Goal: Information Seeking & Learning: Learn about a topic

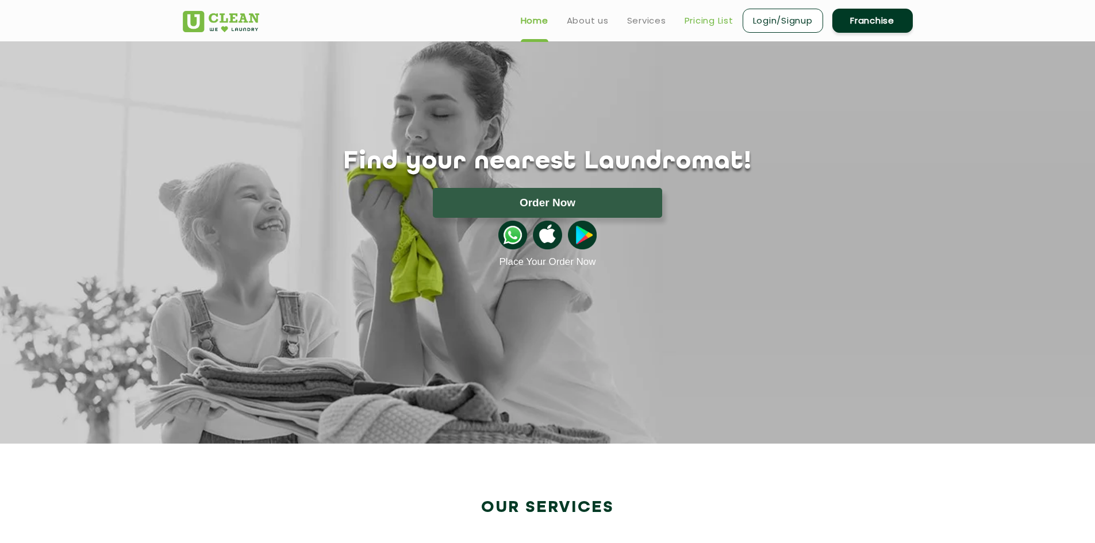
click at [704, 14] on link "Pricing List" at bounding box center [708, 21] width 49 height 14
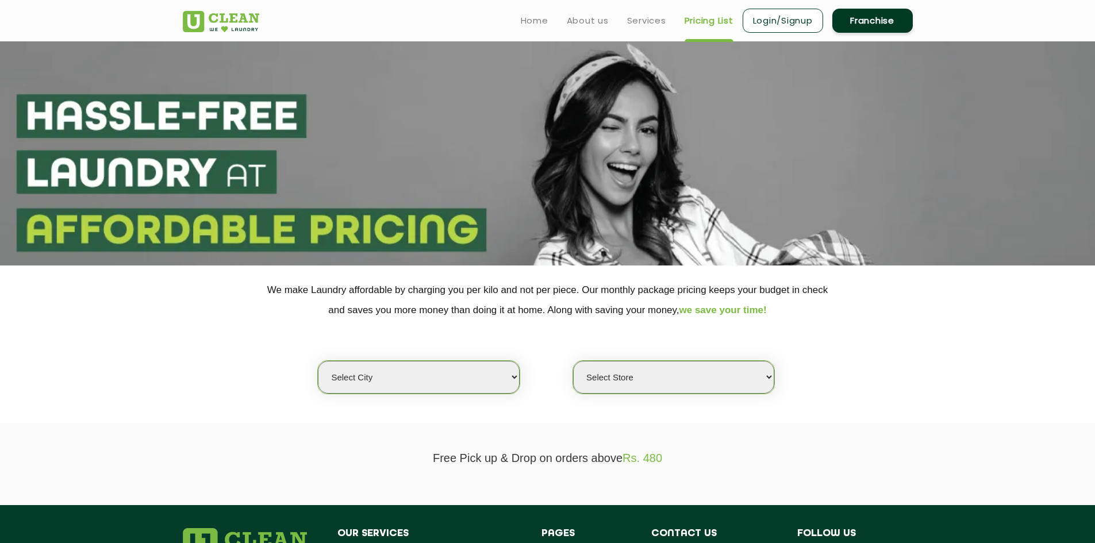
click at [484, 385] on select "Select city [GEOGRAPHIC_DATA] [GEOGRAPHIC_DATA] [GEOGRAPHIC_DATA] [GEOGRAPHIC_D…" at bounding box center [418, 377] width 201 height 33
select select "8"
click at [318, 361] on select "Select city [GEOGRAPHIC_DATA] [GEOGRAPHIC_DATA] [GEOGRAPHIC_DATA] [GEOGRAPHIC_D…" at bounding box center [418, 377] width 201 height 33
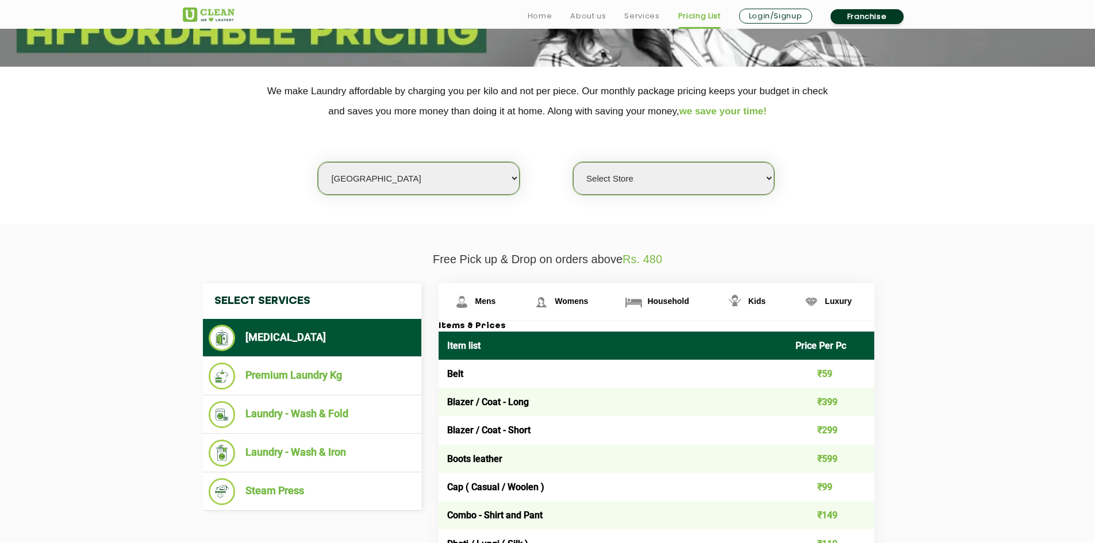
scroll to position [205, 0]
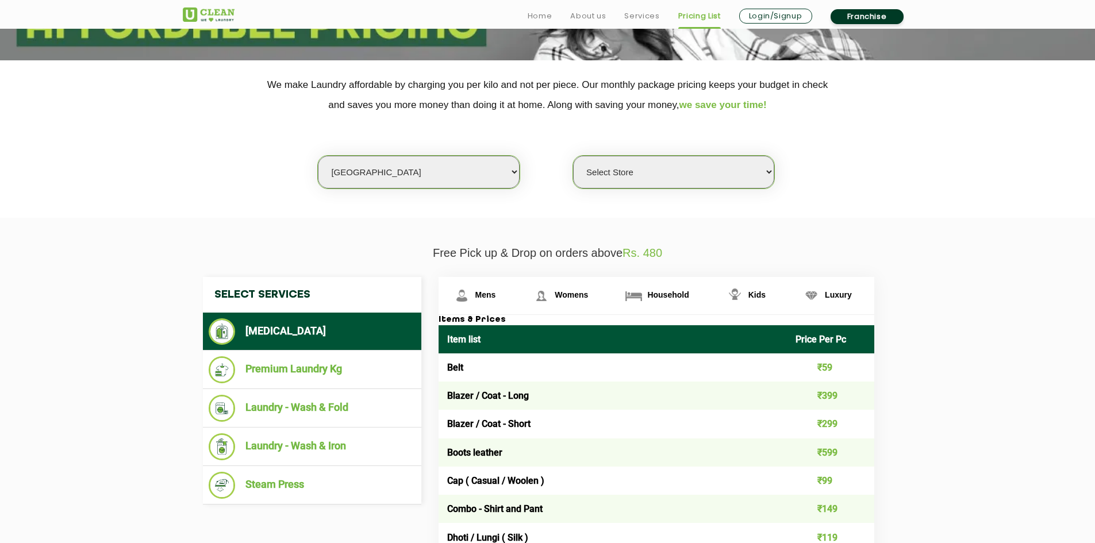
click at [744, 164] on select "Select Store [GEOGRAPHIC_DATA] [GEOGRAPHIC_DATA] [GEOGRAPHIC_DATA] [GEOGRAPHIC_…" at bounding box center [673, 172] width 201 height 33
select select "317"
click at [573, 156] on select "Select Store [GEOGRAPHIC_DATA] [GEOGRAPHIC_DATA] [GEOGRAPHIC_DATA] [GEOGRAPHIC_…" at bounding box center [673, 172] width 201 height 33
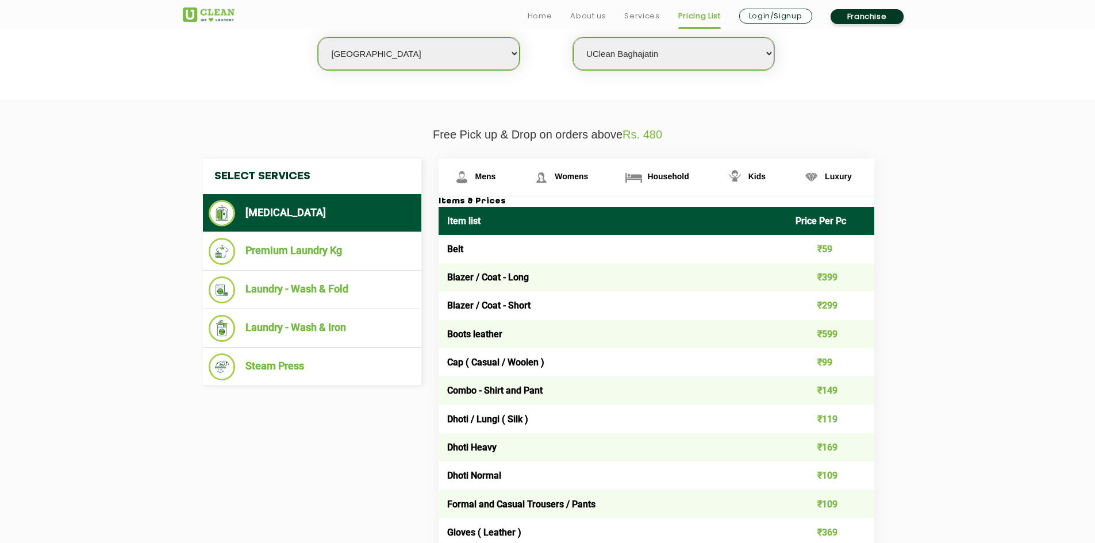
scroll to position [436, 0]
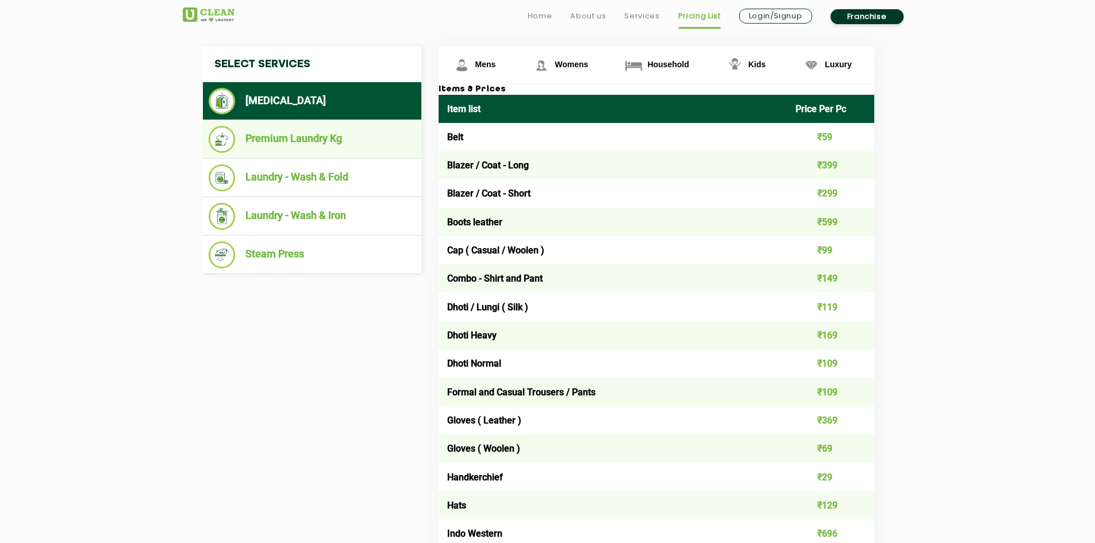
click at [313, 137] on li "Premium Laundry Kg" at bounding box center [312, 139] width 207 height 27
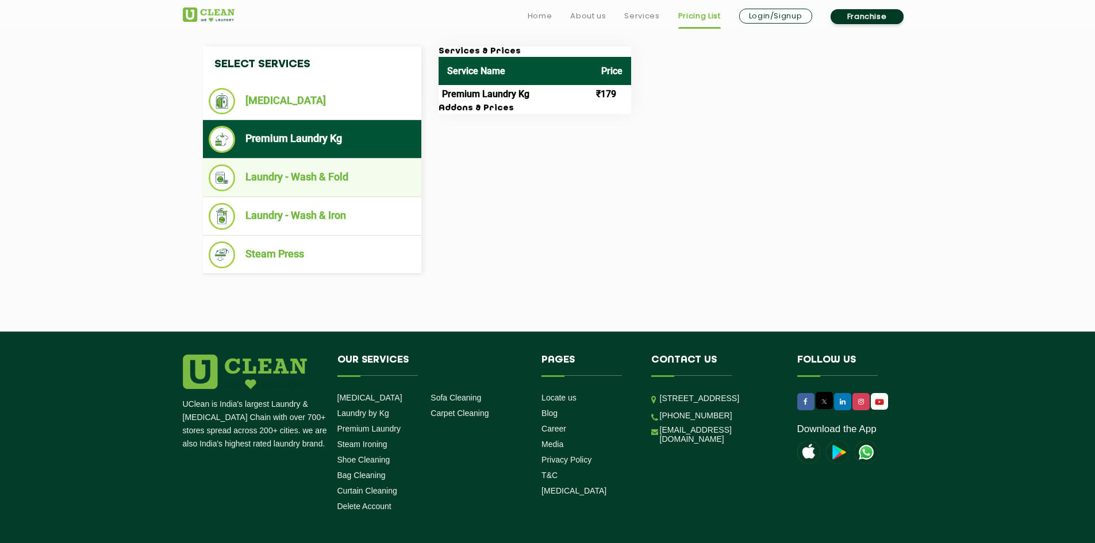
click at [312, 184] on li "Laundry - Wash & Fold" at bounding box center [312, 177] width 207 height 27
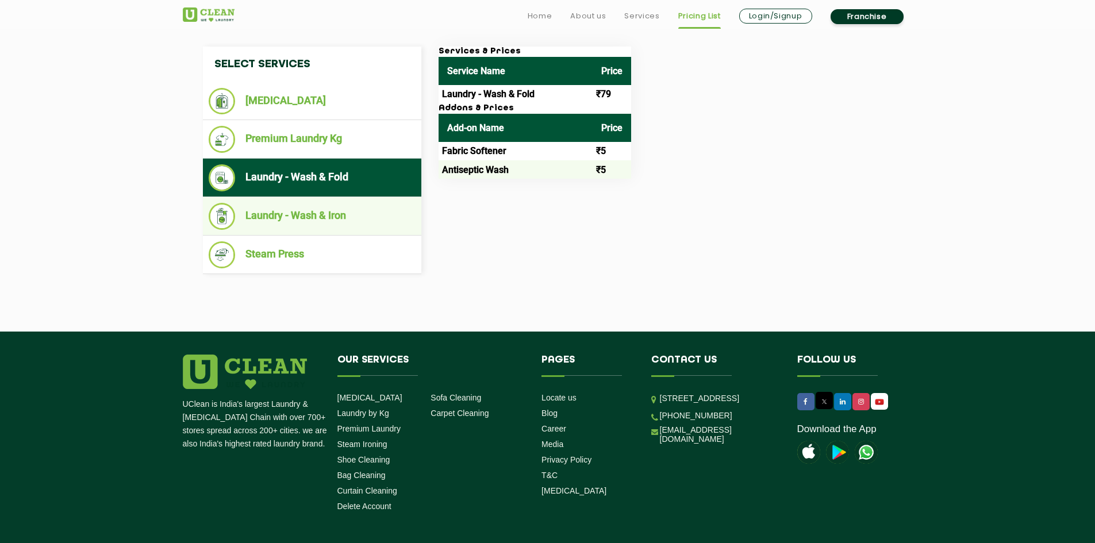
click at [315, 211] on li "Laundry - Wash & Iron" at bounding box center [312, 216] width 207 height 27
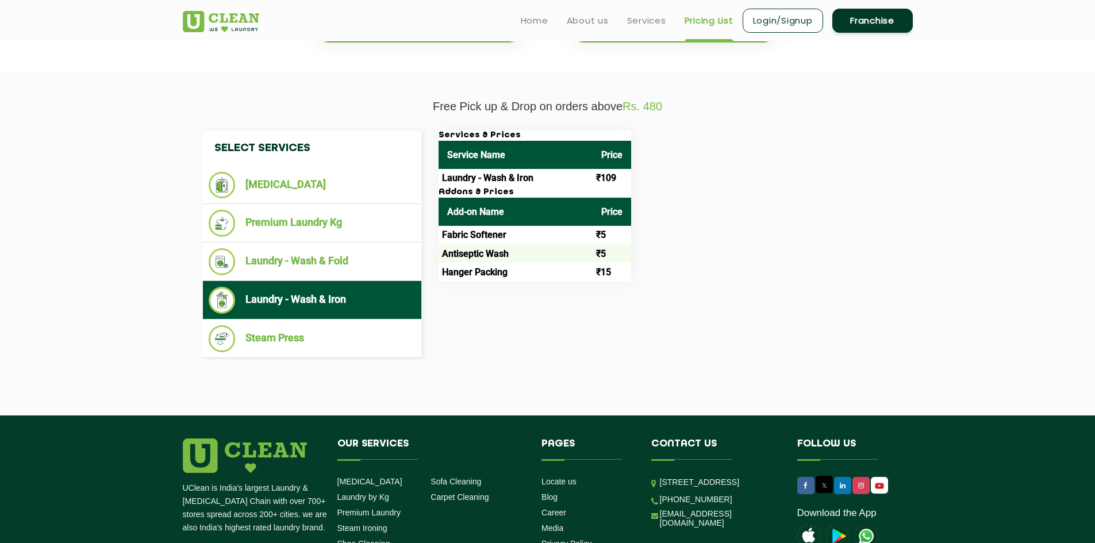
scroll to position [350, 0]
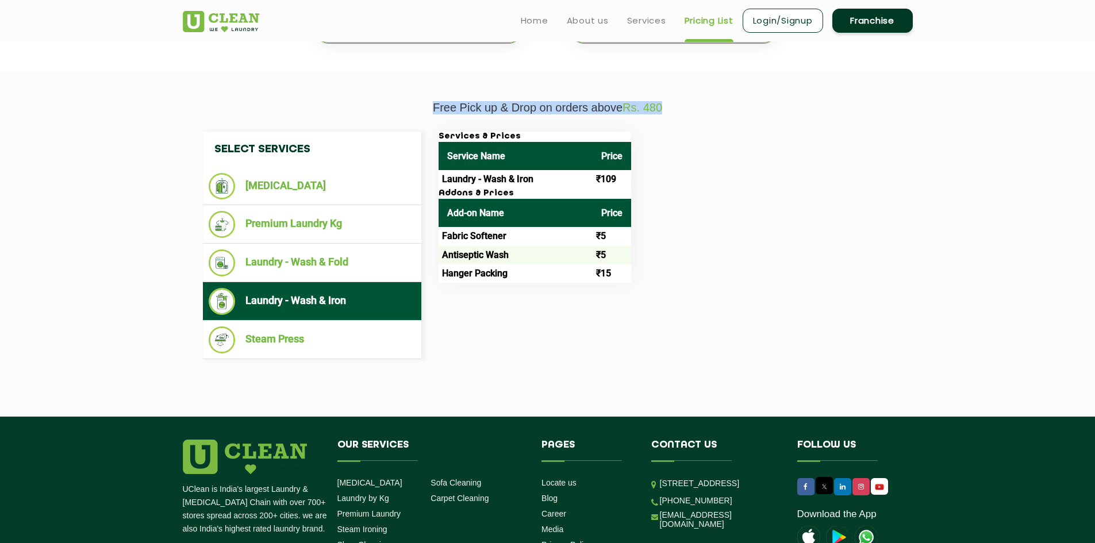
drag, startPoint x: 431, startPoint y: 107, endPoint x: 671, endPoint y: 109, distance: 239.0
click at [671, 109] on p "Free Pick up & Drop on orders above Rs. 480" at bounding box center [548, 107] width 730 height 13
click at [660, 109] on span "Rs. 480" at bounding box center [642, 107] width 40 height 13
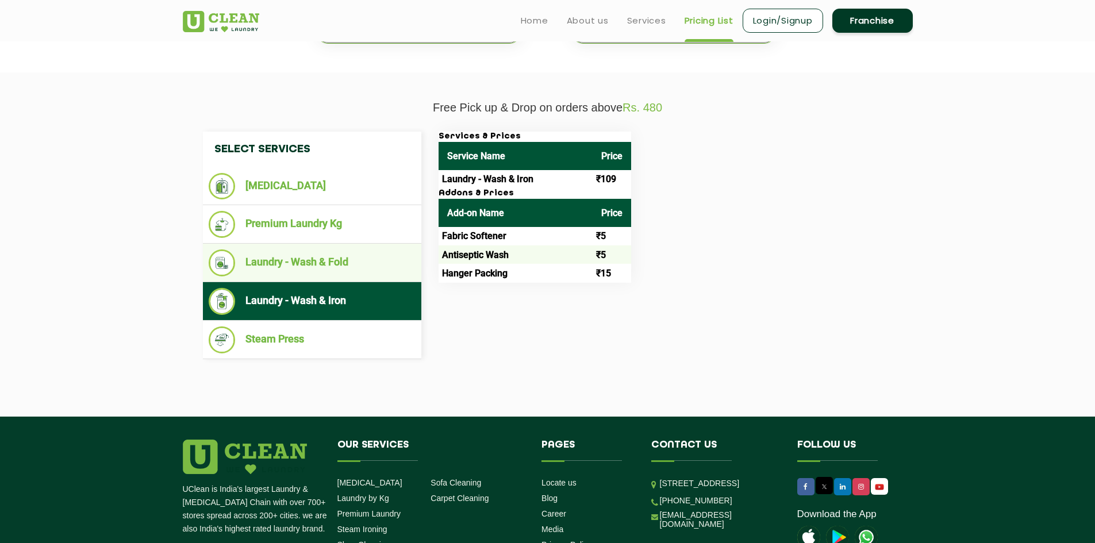
click at [322, 255] on li "Laundry - Wash & Fold" at bounding box center [312, 262] width 207 height 27
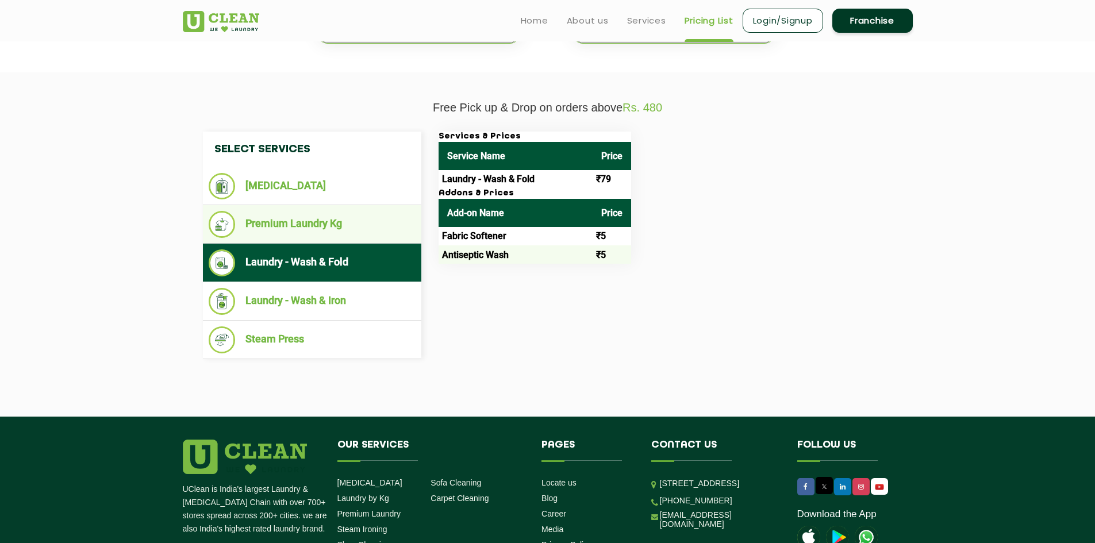
click at [329, 220] on li "Premium Laundry Kg" at bounding box center [312, 224] width 207 height 27
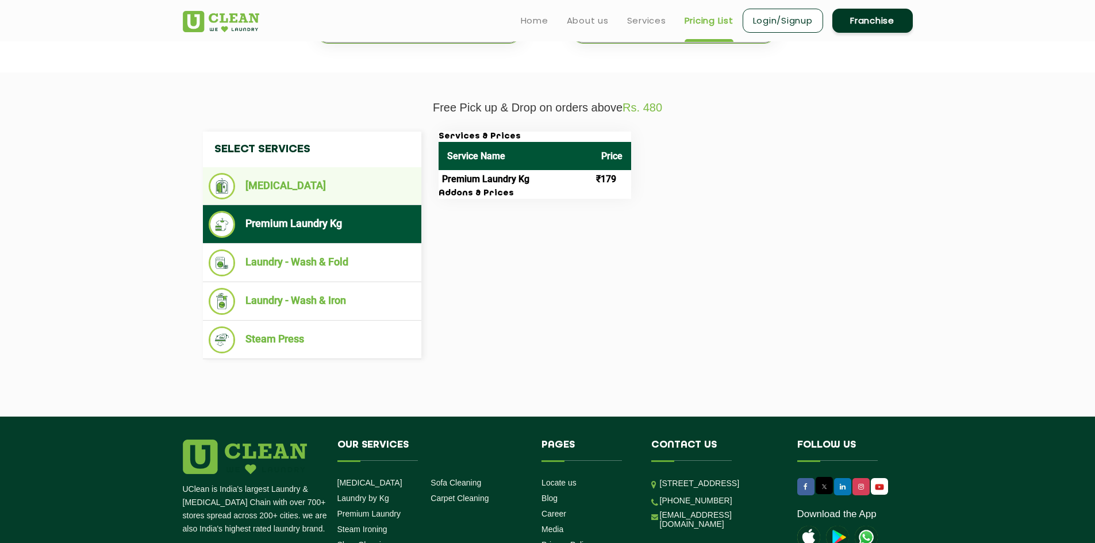
click at [299, 187] on li "[MEDICAL_DATA]" at bounding box center [312, 186] width 207 height 26
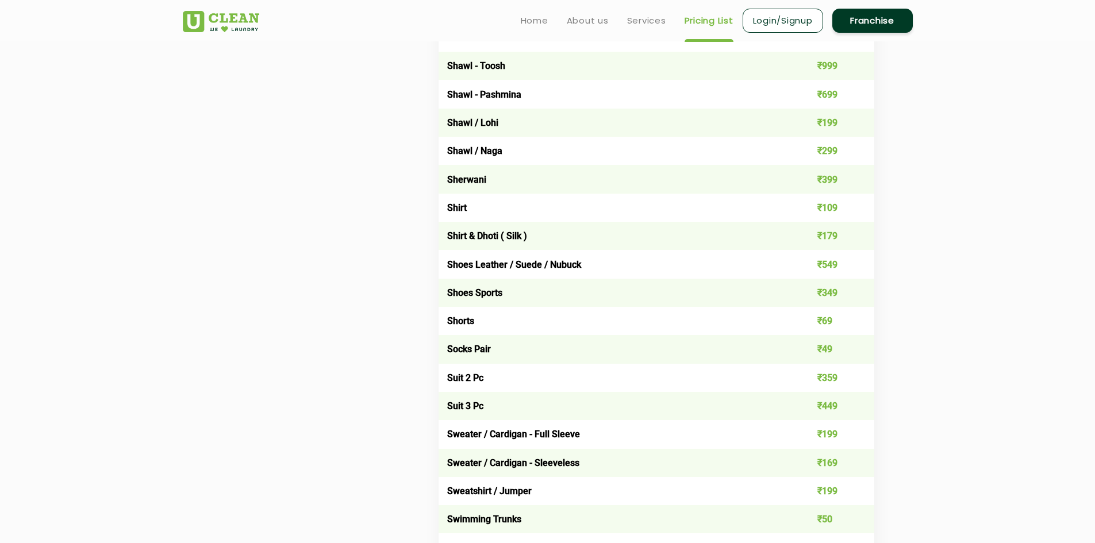
scroll to position [1545, 0]
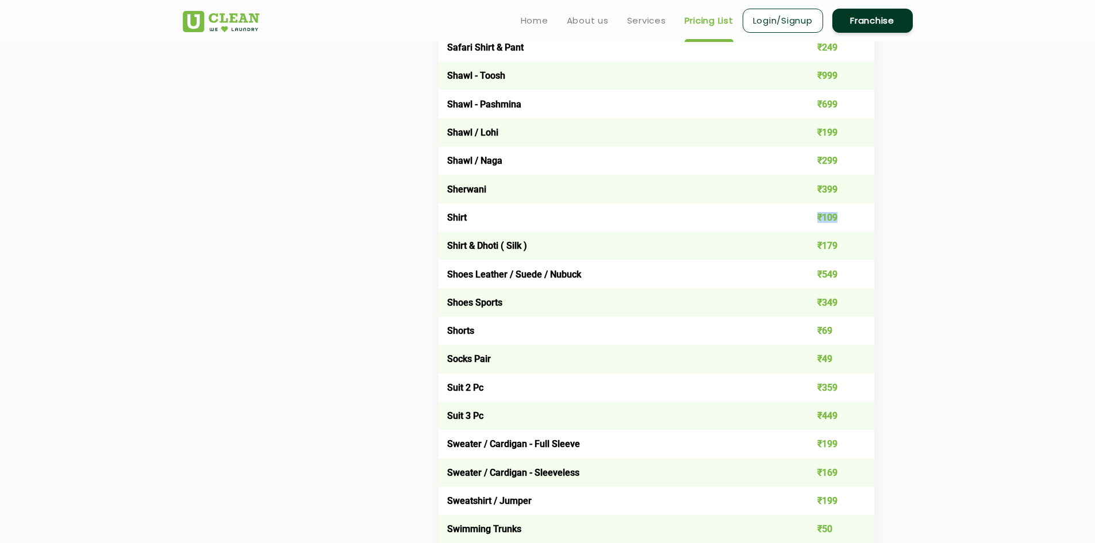
drag, startPoint x: 819, startPoint y: 222, endPoint x: 842, endPoint y: 220, distance: 23.6
click at [842, 220] on td "₹109" at bounding box center [830, 217] width 87 height 28
drag, startPoint x: 818, startPoint y: 250, endPoint x: 835, endPoint y: 250, distance: 17.2
click at [835, 250] on td "₹179" at bounding box center [830, 246] width 87 height 28
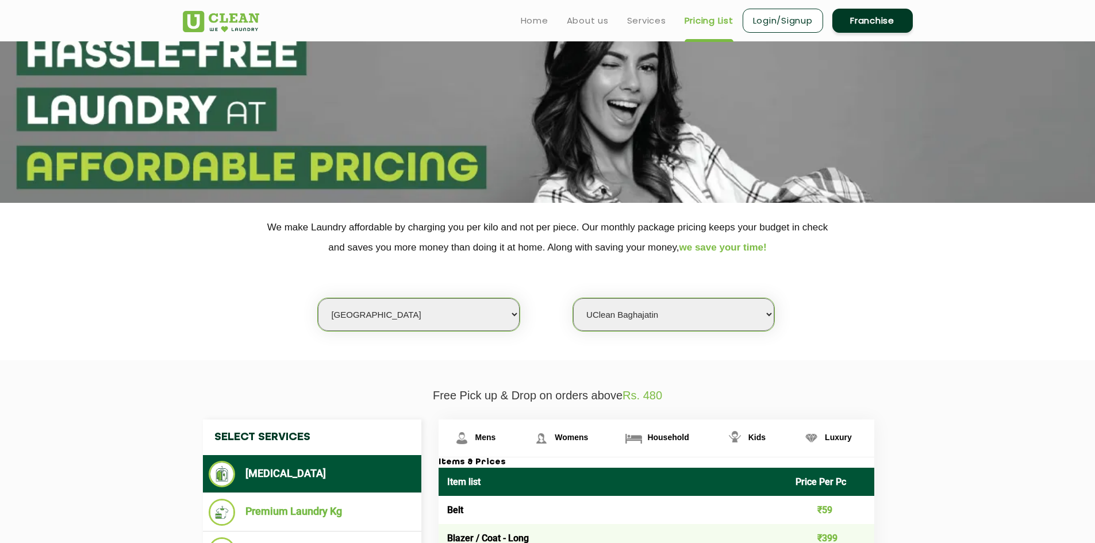
scroll to position [0, 0]
